Goal: Information Seeking & Learning: Learn about a topic

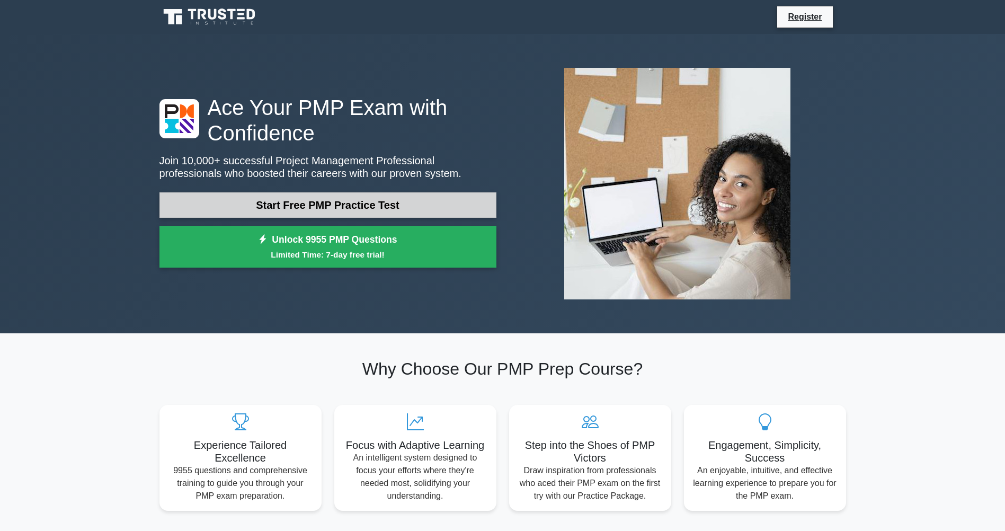
click at [311, 211] on link "Start Free PMP Practice Test" at bounding box center [327, 204] width 337 height 25
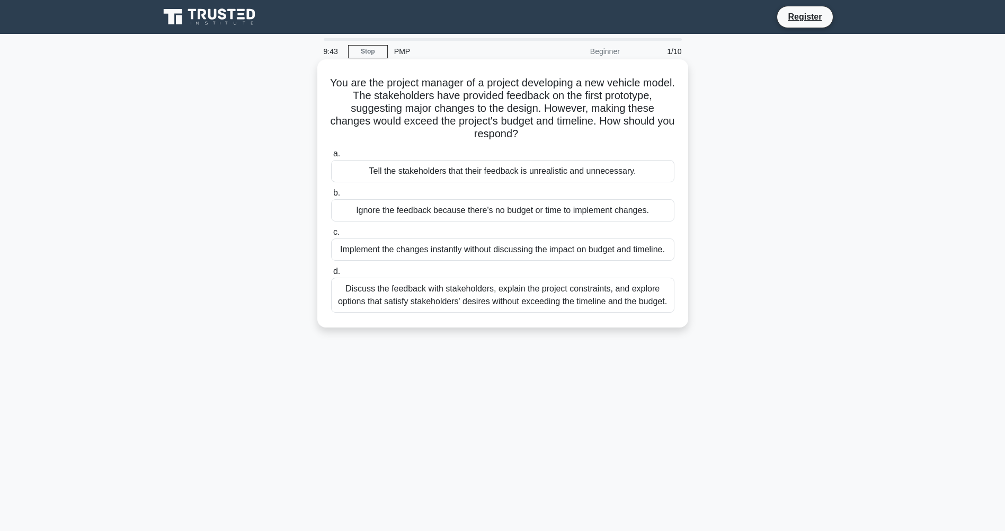
click at [438, 305] on div "Discuss the feedback with stakeholders, explain the project constraints, and ex…" at bounding box center [502, 295] width 343 height 35
click at [331, 275] on input "d. Discuss the feedback with stakeholders, explain the project constraints, and…" at bounding box center [331, 271] width 0 height 7
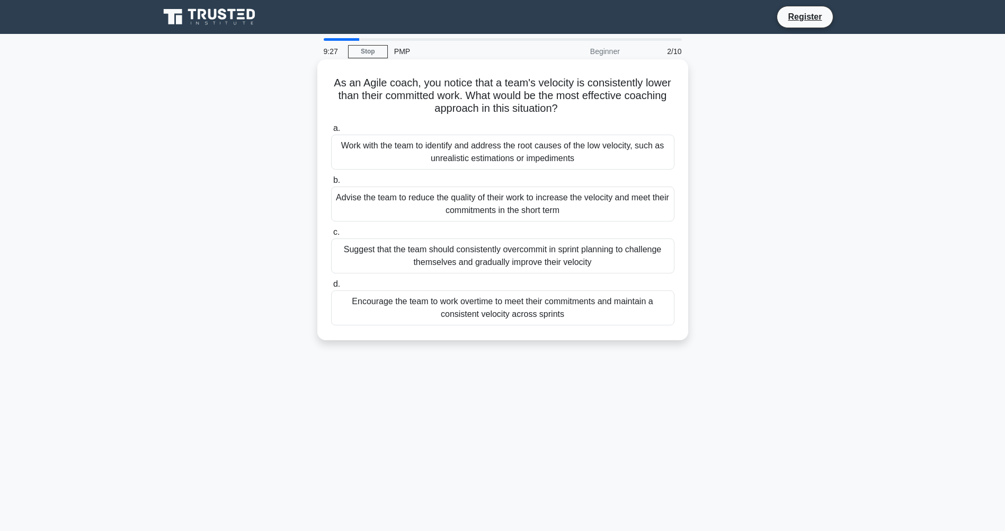
click at [482, 151] on div "Work with the team to identify and address the root causes of the low velocity,…" at bounding box center [502, 152] width 343 height 35
click at [331, 132] on input "a. Work with the team to identify and address the root causes of the low veloci…" at bounding box center [331, 128] width 0 height 7
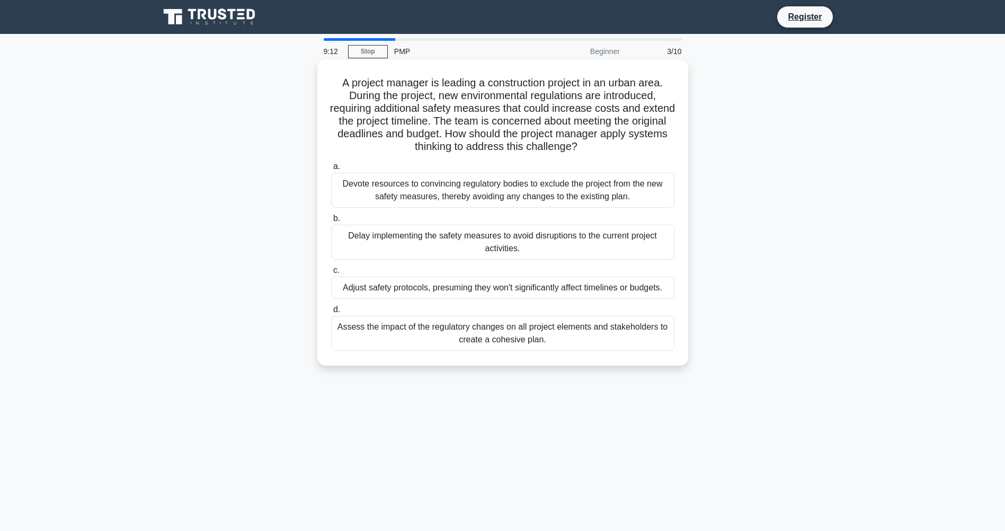
click at [495, 339] on div "Assess the impact of the regulatory changes on all project elements and stakeho…" at bounding box center [502, 333] width 343 height 35
click at [331, 313] on input "d. Assess the impact of the regulatory changes on all project elements and stak…" at bounding box center [331, 309] width 0 height 7
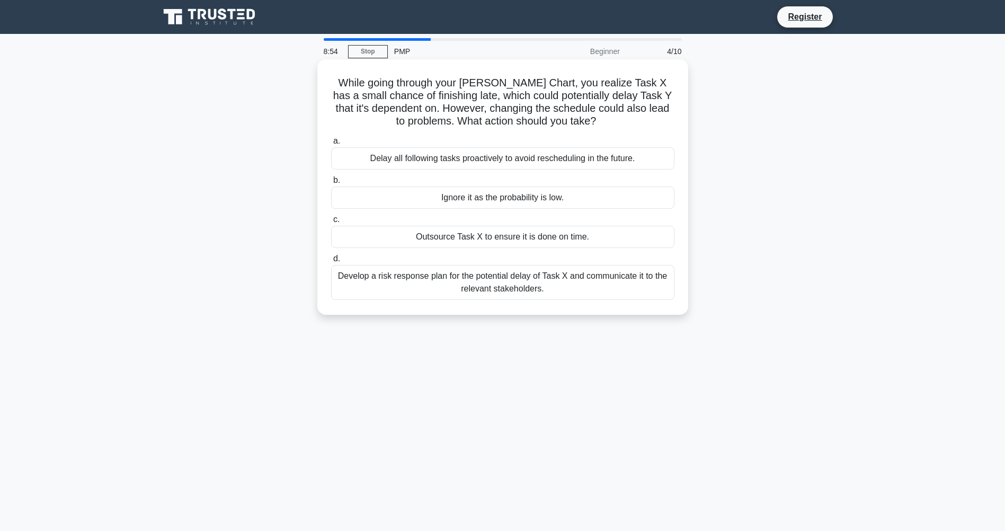
click at [519, 288] on div "Develop a risk response plan for the potential delay of Task X and communicate …" at bounding box center [502, 282] width 343 height 35
click at [331, 262] on input "d. Develop a risk response plan for the potential delay of Task X and communica…" at bounding box center [331, 258] width 0 height 7
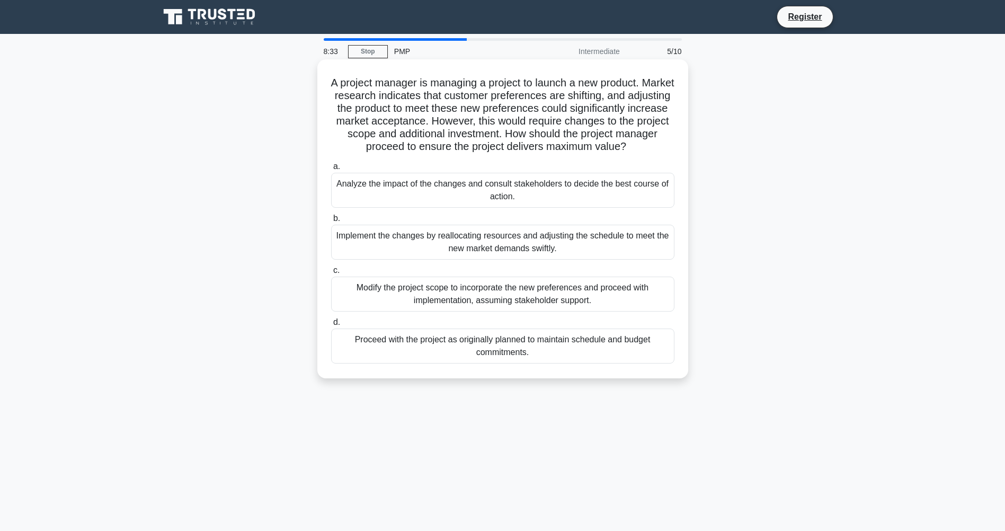
click at [495, 188] on div "Analyze the impact of the changes and consult stakeholders to decide the best c…" at bounding box center [502, 190] width 343 height 35
click at [331, 170] on input "a. Analyze the impact of the changes and consult stakeholders to decide the bes…" at bounding box center [331, 166] width 0 height 7
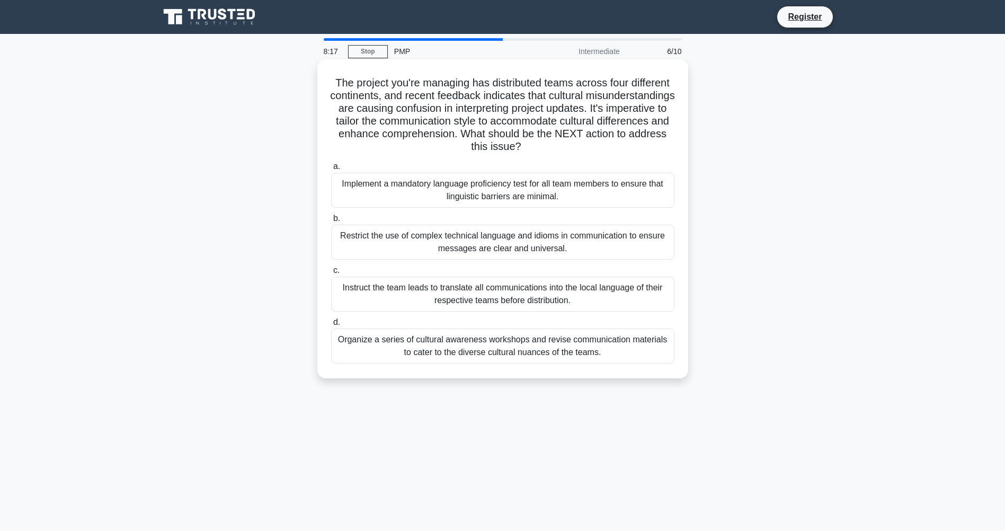
click at [485, 352] on div "Organize a series of cultural awareness workshops and revise communication mate…" at bounding box center [502, 346] width 343 height 35
click at [331, 326] on input "d. Organize a series of cultural awareness workshops and revise communication m…" at bounding box center [331, 322] width 0 height 7
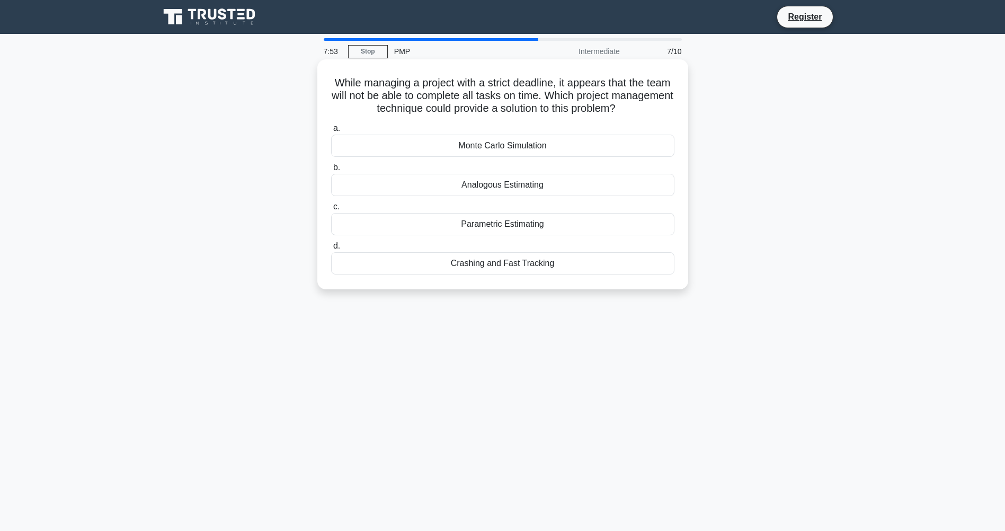
click at [500, 265] on div "Crashing and Fast Tracking" at bounding box center [502, 263] width 343 height 22
click at [331, 250] on input "d. Crashing and Fast Tracking" at bounding box center [331, 246] width 0 height 7
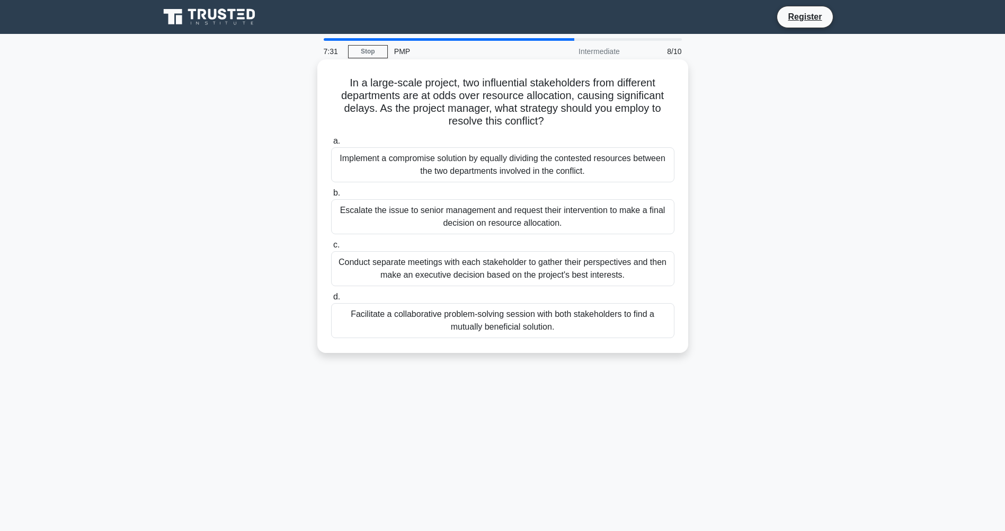
click at [502, 330] on div "Facilitate a collaborative problem-solving session with both stakeholders to fi…" at bounding box center [502, 320] width 343 height 35
click at [331, 300] on input "d. Facilitate a collaborative problem-solving session with both stakeholders to…" at bounding box center [331, 297] width 0 height 7
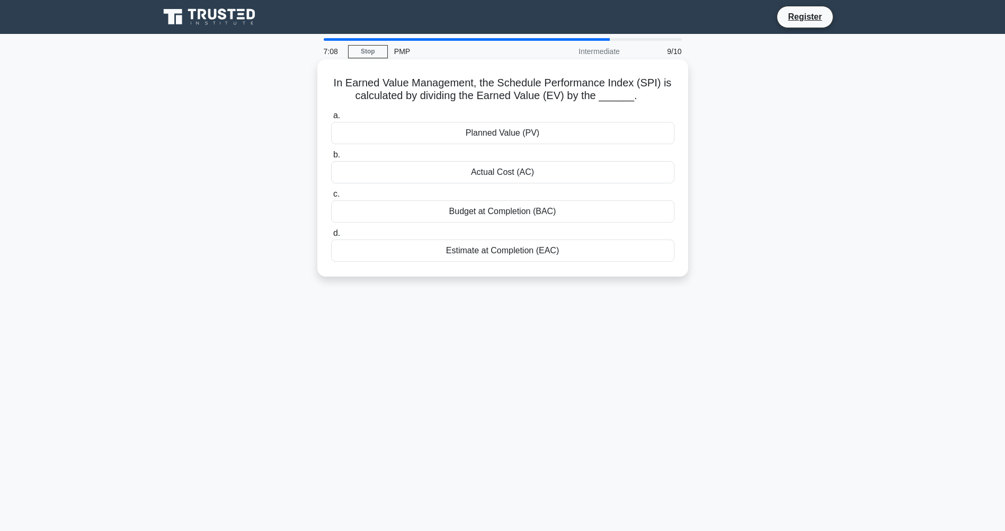
click at [509, 132] on div "Planned Value (PV)" at bounding box center [502, 133] width 343 height 22
click at [331, 119] on input "a. Planned Value (PV)" at bounding box center [331, 115] width 0 height 7
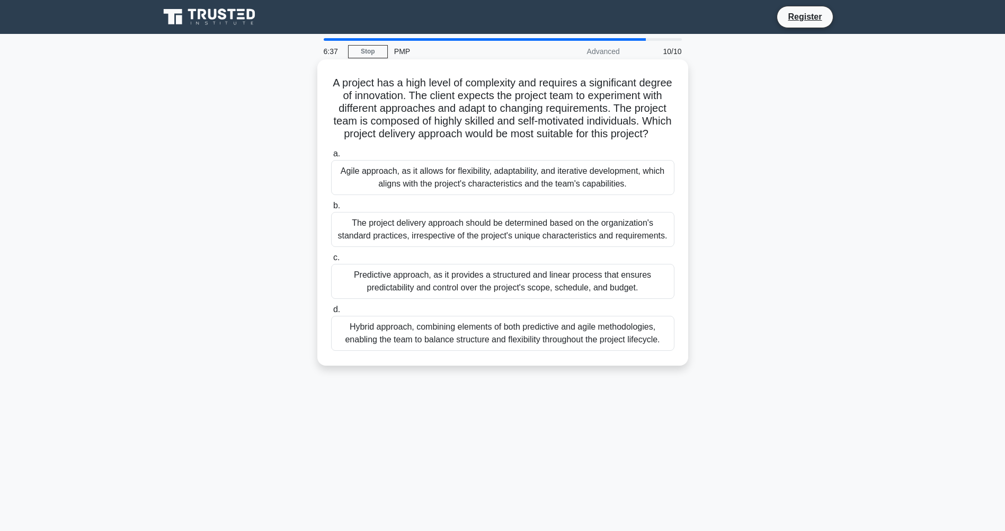
click at [473, 195] on div "Agile approach, as it allows for flexibility, adaptability, and iterative devel…" at bounding box center [502, 177] width 343 height 35
click at [331, 157] on input "a. Agile approach, as it allows for flexibility, adaptability, and iterative de…" at bounding box center [331, 153] width 0 height 7
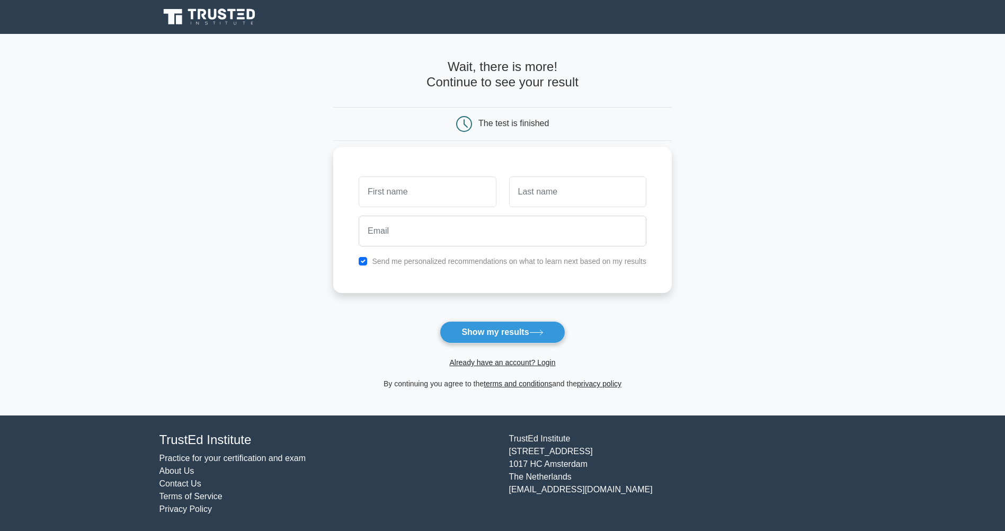
click at [455, 191] on input "text" at bounding box center [427, 191] width 137 height 31
type input "Michelle"
click at [563, 184] on input "text" at bounding box center [577, 191] width 137 height 31
type input "g"
click at [443, 237] on input "email" at bounding box center [503, 231] width 288 height 31
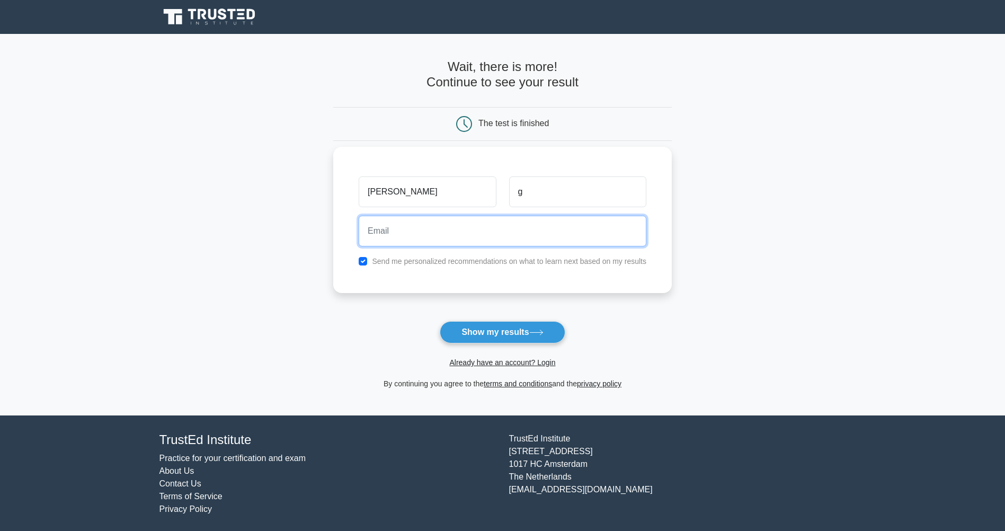
type input "gilliesmichelle79@gmail.com"
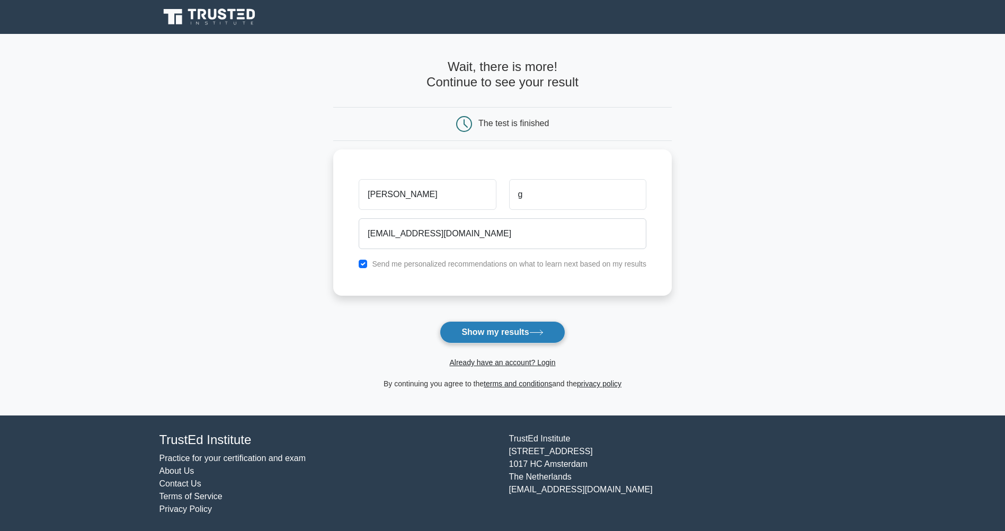
click at [515, 327] on button "Show my results" at bounding box center [502, 332] width 125 height 22
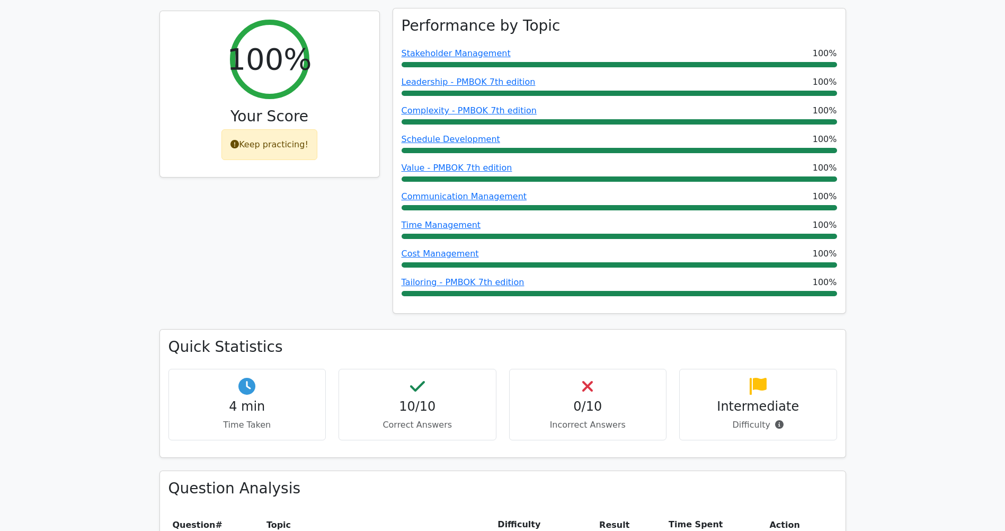
scroll to position [530, 0]
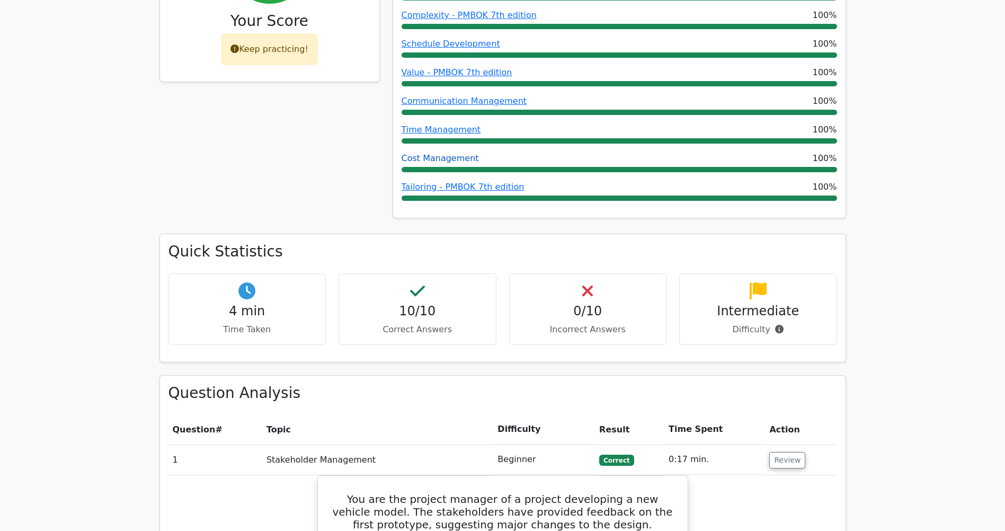
click at [421, 153] on link "Cost Management" at bounding box center [440, 158] width 77 height 10
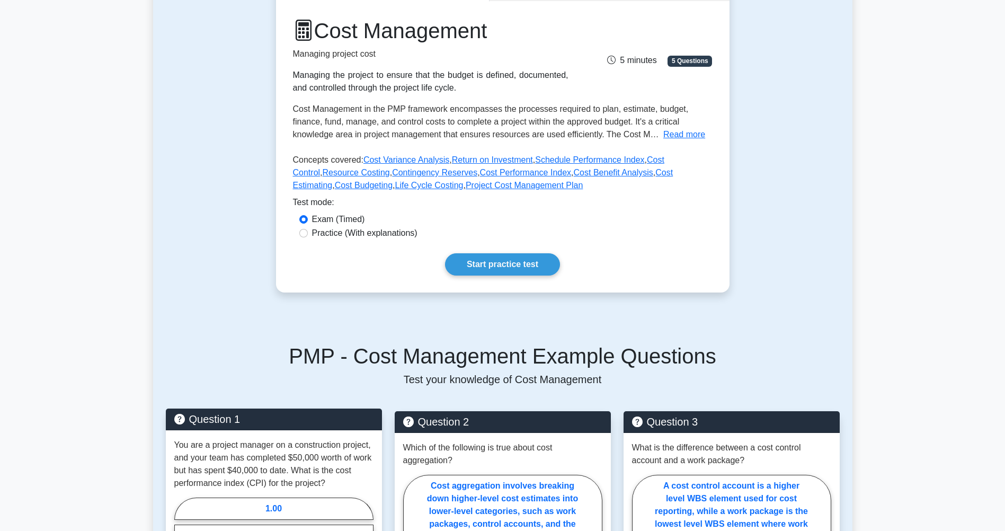
scroll to position [106, 0]
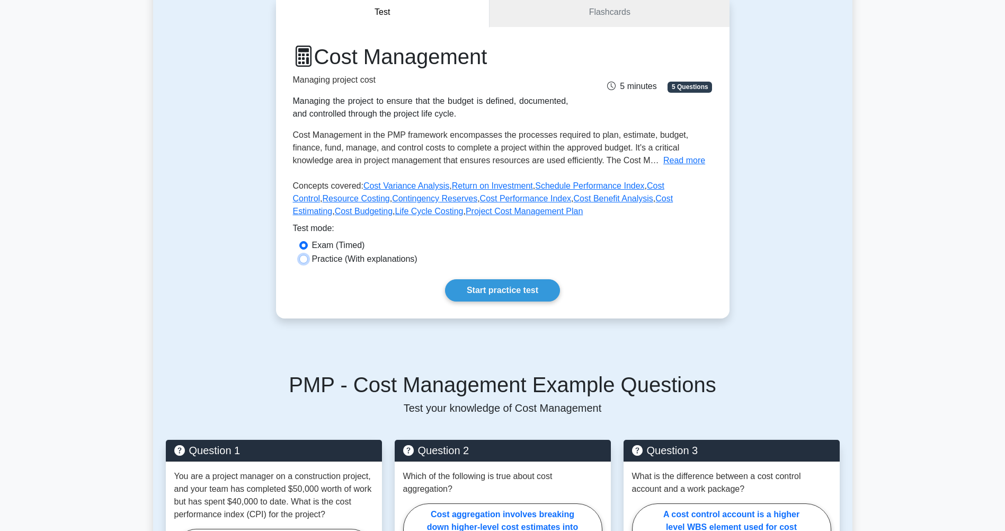
click at [305, 261] on input "Practice (With explanations)" at bounding box center [303, 259] width 8 height 8
radio input "true"
click at [459, 283] on link "Start practice test" at bounding box center [502, 290] width 115 height 22
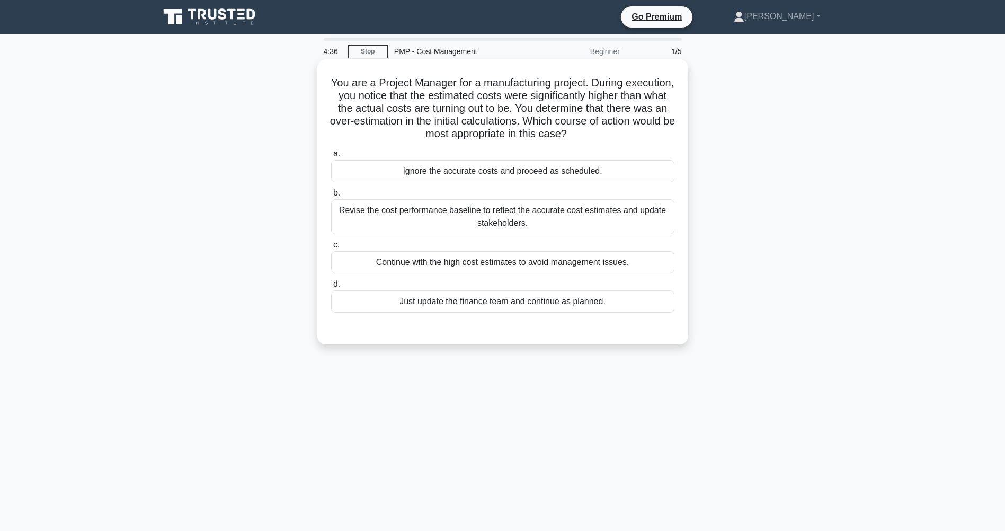
click at [467, 212] on div "Revise the cost performance baseline to reflect the accurate cost estimates and…" at bounding box center [502, 216] width 343 height 35
click at [331, 197] on input "b. Revise the cost performance baseline to reflect the accurate cost estimates …" at bounding box center [331, 193] width 0 height 7
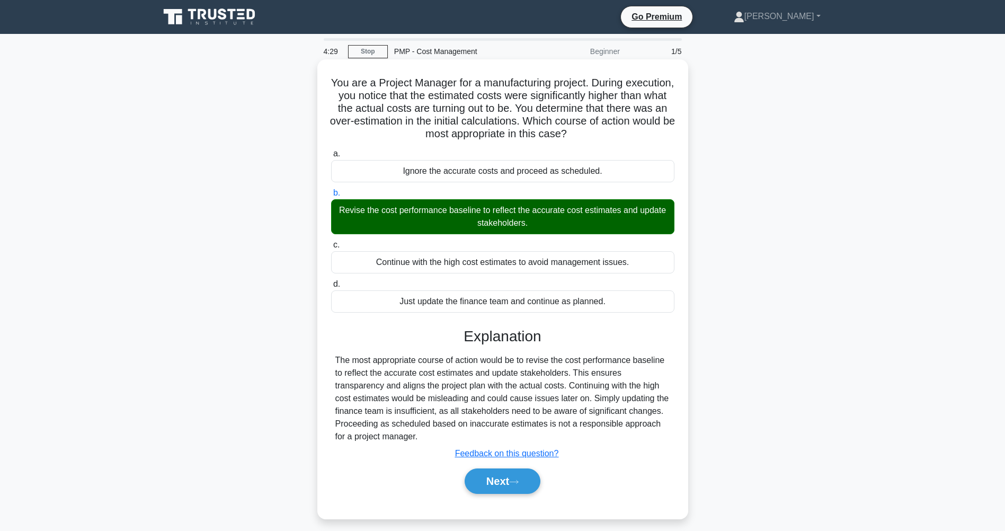
scroll to position [41, 0]
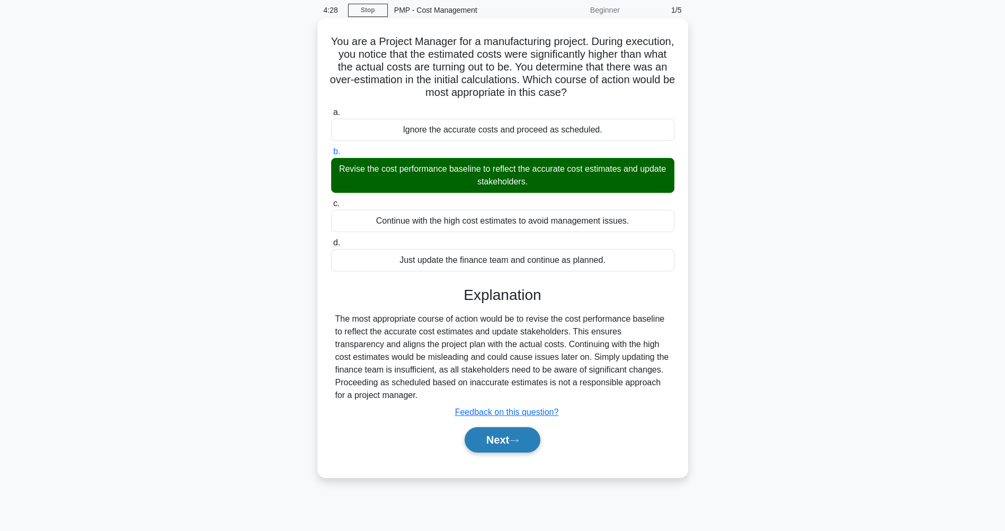
click at [495, 438] on button "Next" at bounding box center [503, 439] width 76 height 25
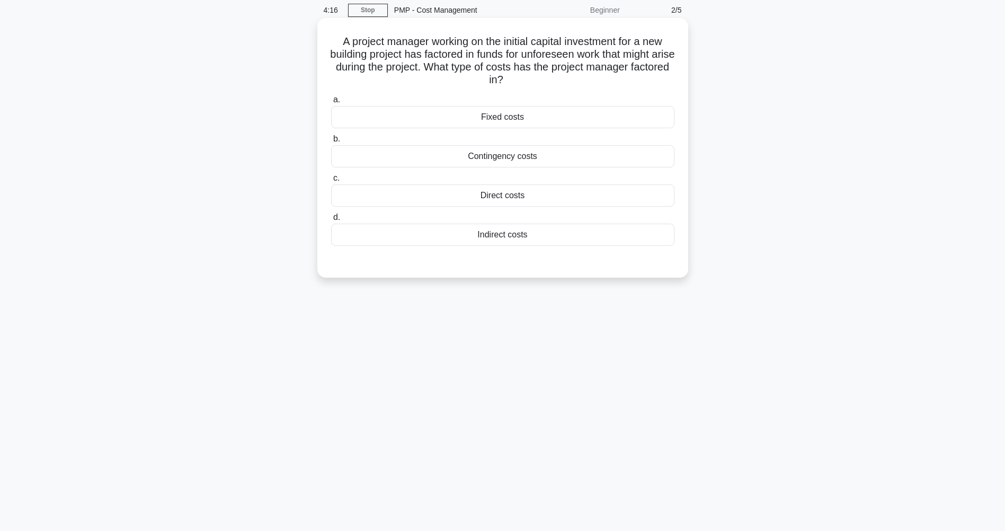
click at [516, 155] on div "Contingency costs" at bounding box center [502, 156] width 343 height 22
click at [331, 143] on input "b. Contingency costs" at bounding box center [331, 139] width 0 height 7
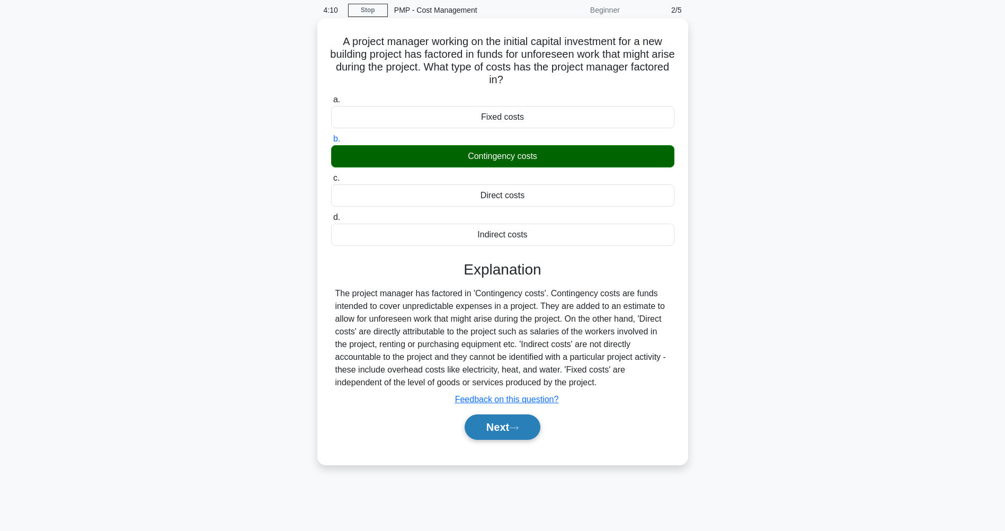
click at [501, 430] on button "Next" at bounding box center [503, 426] width 76 height 25
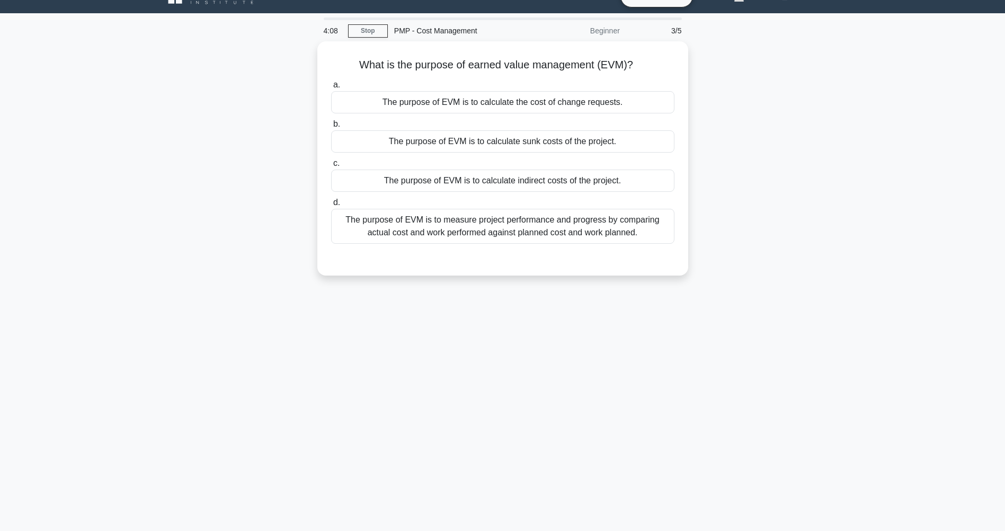
scroll to position [0, 0]
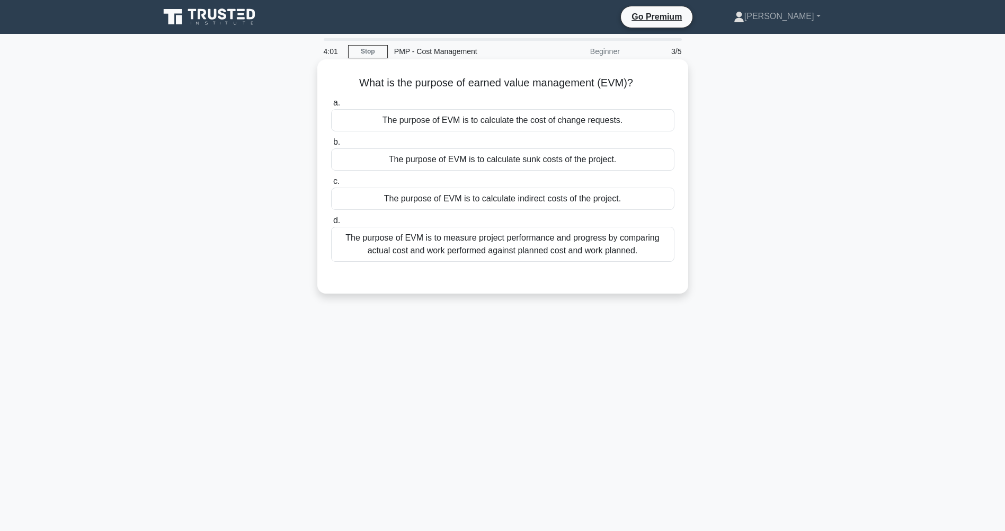
click at [485, 251] on div "The purpose of EVM is to measure project performance and progress by comparing …" at bounding box center [502, 244] width 343 height 35
click at [331, 224] on input "d. The purpose of EVM is to measure project performance and progress by compari…" at bounding box center [331, 220] width 0 height 7
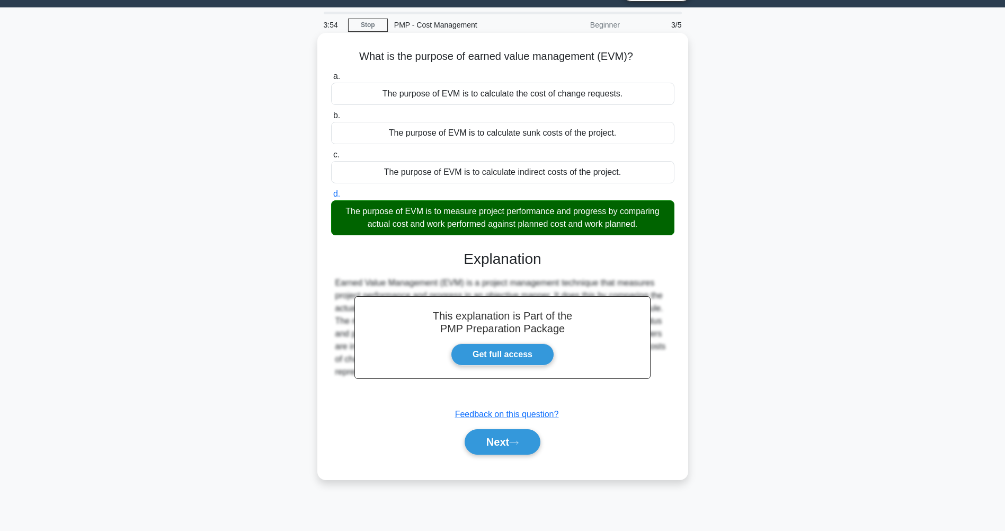
scroll to position [41, 0]
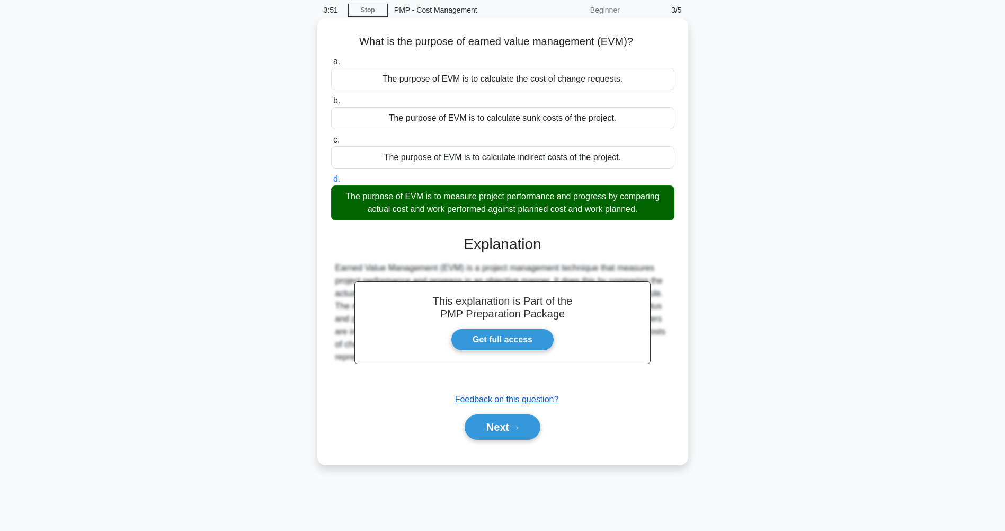
click at [517, 402] on u "Feedback on this question?" at bounding box center [507, 399] width 104 height 9
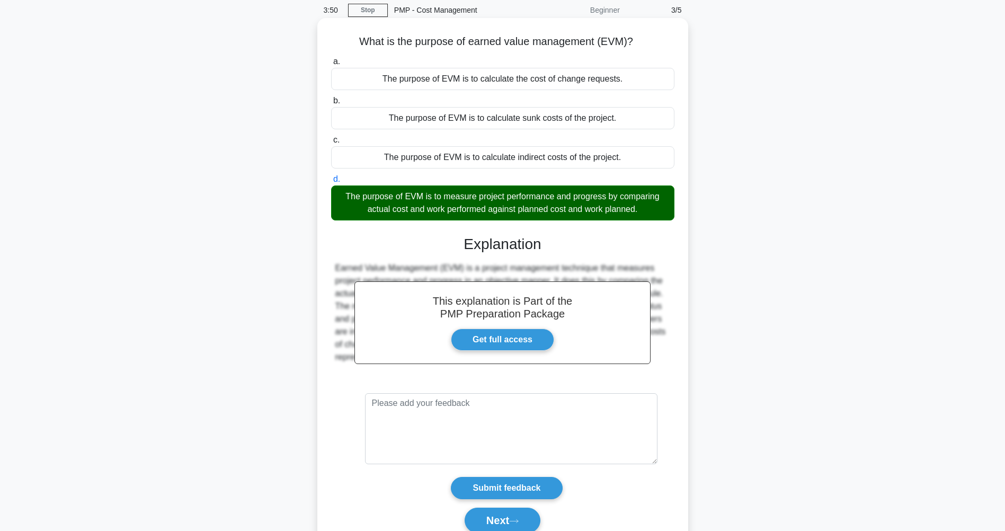
scroll to position [89, 0]
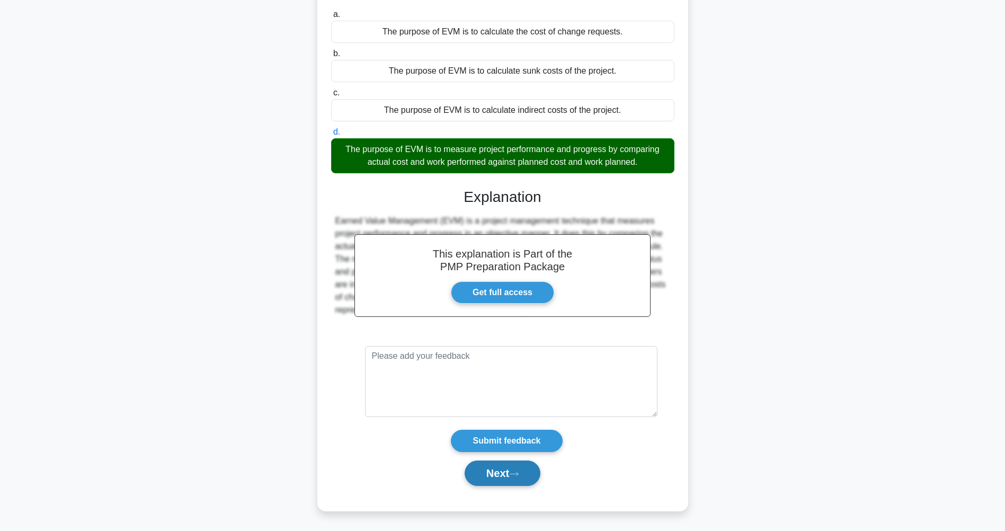
click at [505, 471] on button "Next" at bounding box center [503, 472] width 76 height 25
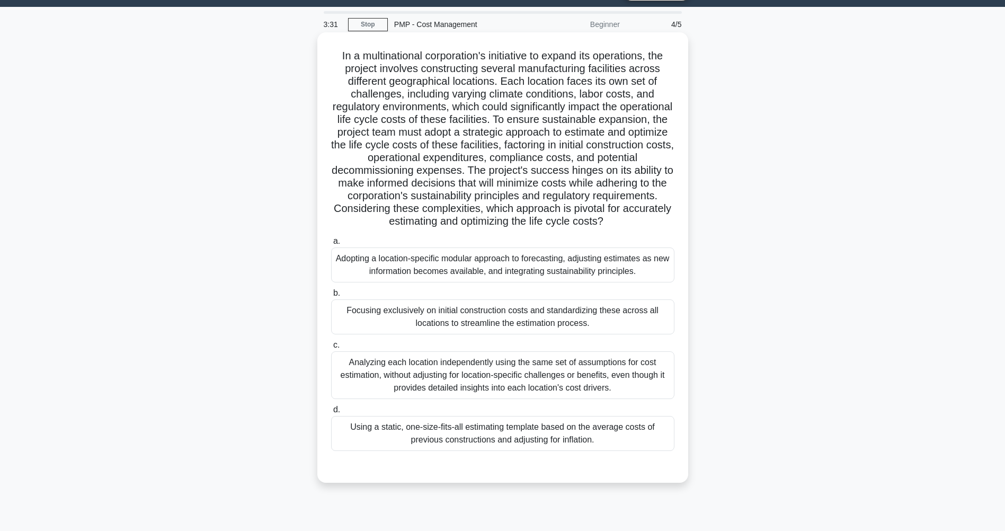
scroll to position [41, 0]
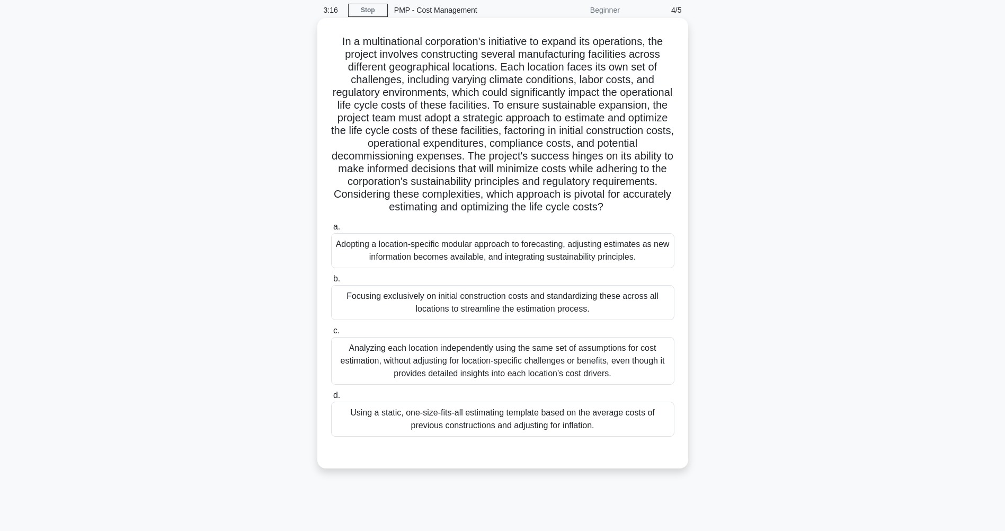
click at [449, 250] on div "Adopting a location-specific modular approach to forecasting, adjusting estimat…" at bounding box center [502, 250] width 343 height 35
click at [331, 230] on input "a. Adopting a location-specific modular approach to forecasting, adjusting esti…" at bounding box center [331, 227] width 0 height 7
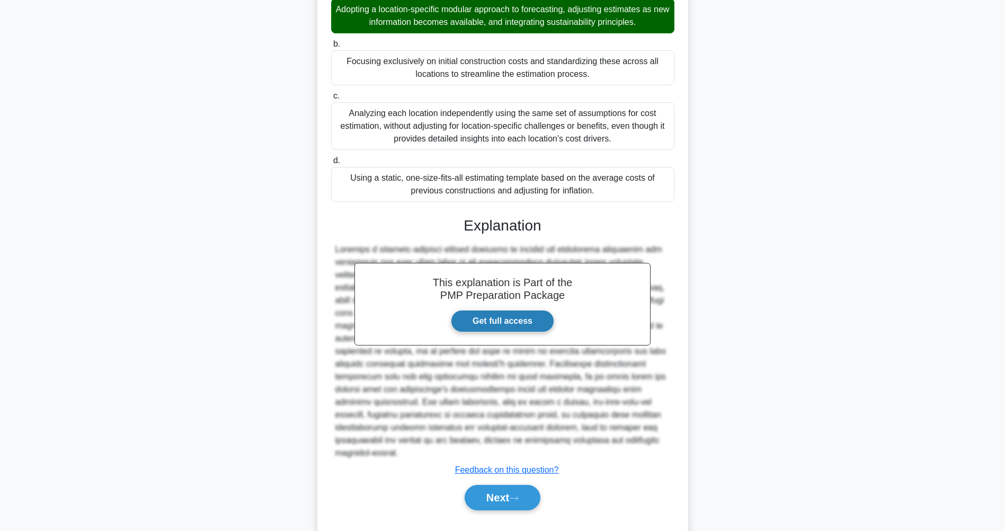
scroll to position [288, 0]
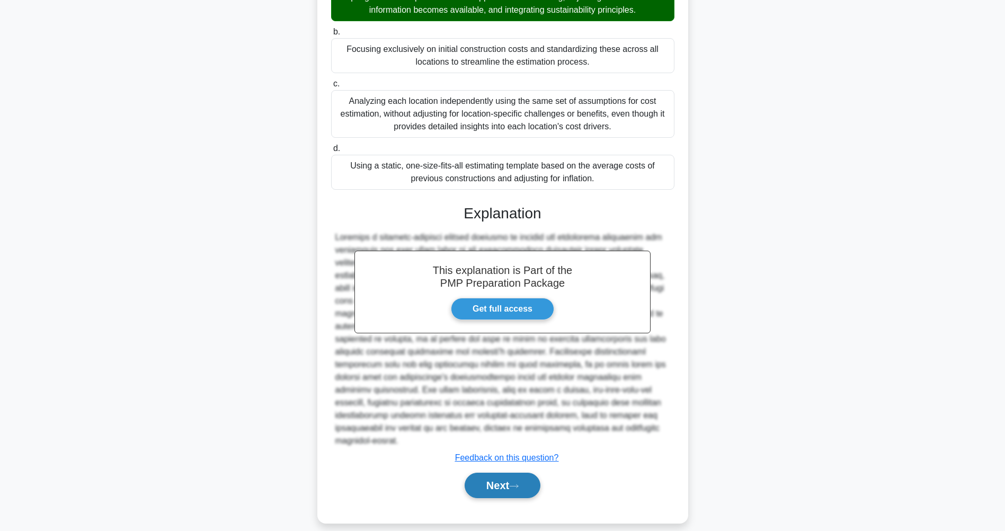
click at [528, 476] on button "Next" at bounding box center [503, 485] width 76 height 25
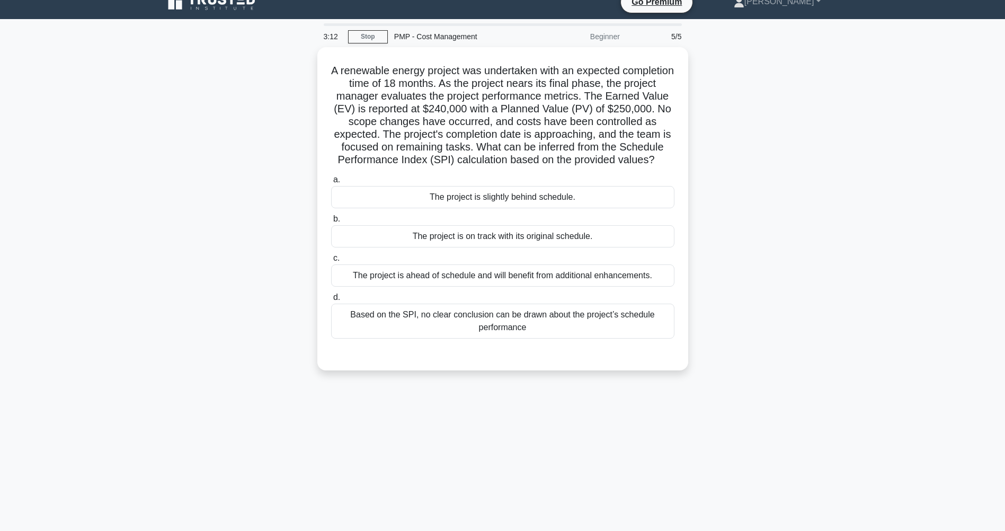
scroll to position [0, 0]
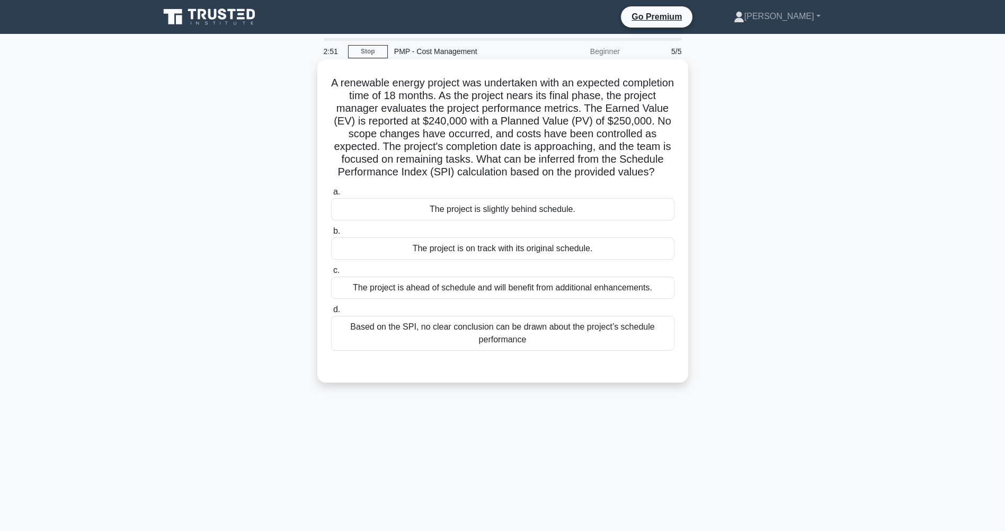
click at [531, 299] on div "The project is ahead of schedule and will benefit from additional enhancements." at bounding box center [502, 288] width 343 height 22
click at [331, 274] on input "c. The project is ahead of schedule and will benefit from additional enhancemen…" at bounding box center [331, 270] width 0 height 7
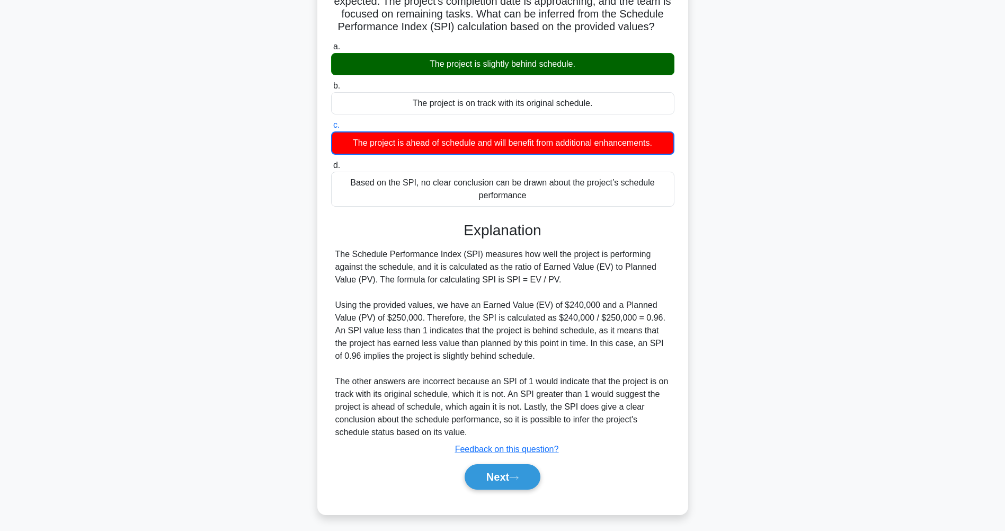
scroll to position [162, 0]
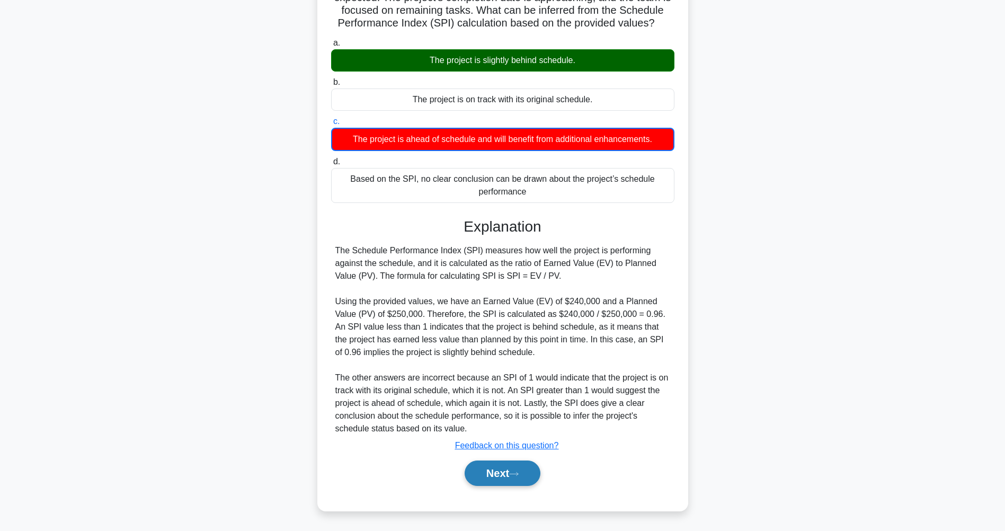
click at [499, 476] on button "Next" at bounding box center [503, 472] width 76 height 25
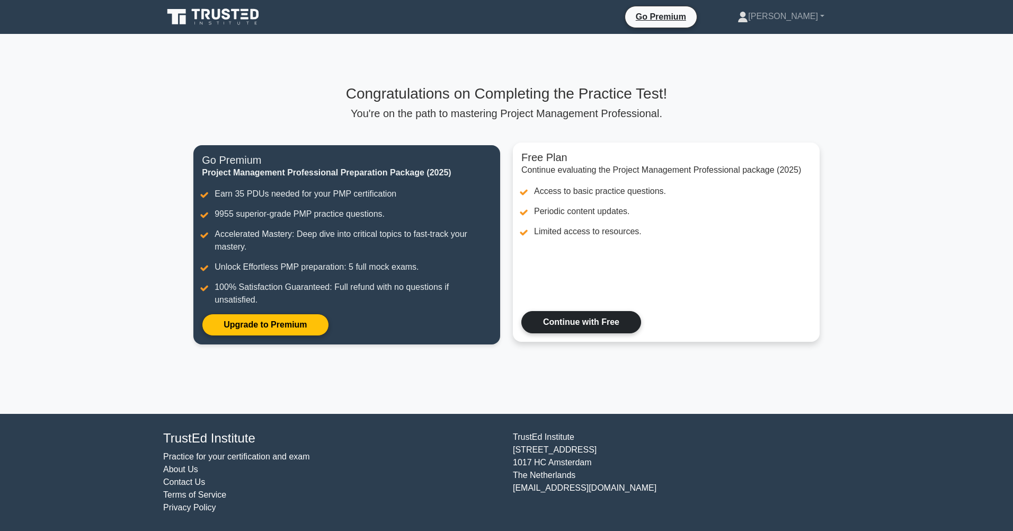
click at [595, 321] on link "Continue with Free" at bounding box center [581, 322] width 120 height 22
